Goal: Transaction & Acquisition: Download file/media

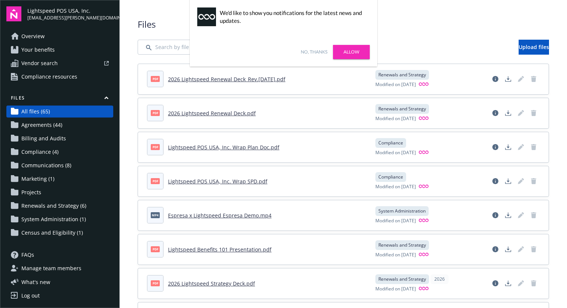
click at [248, 79] on link "2026 Lightspeed Renewal Deck_Rev.[DATE].pdf" at bounding box center [226, 79] width 117 height 7
click at [226, 79] on link "2026 Lightspeed Renewal Deck_Rev.[DATE].pdf" at bounding box center [226, 79] width 117 height 7
click at [212, 112] on link "2026 Lightspeed Renewal Deck.pdf" at bounding box center [212, 113] width 88 height 7
